Goal: Information Seeking & Learning: Learn about a topic

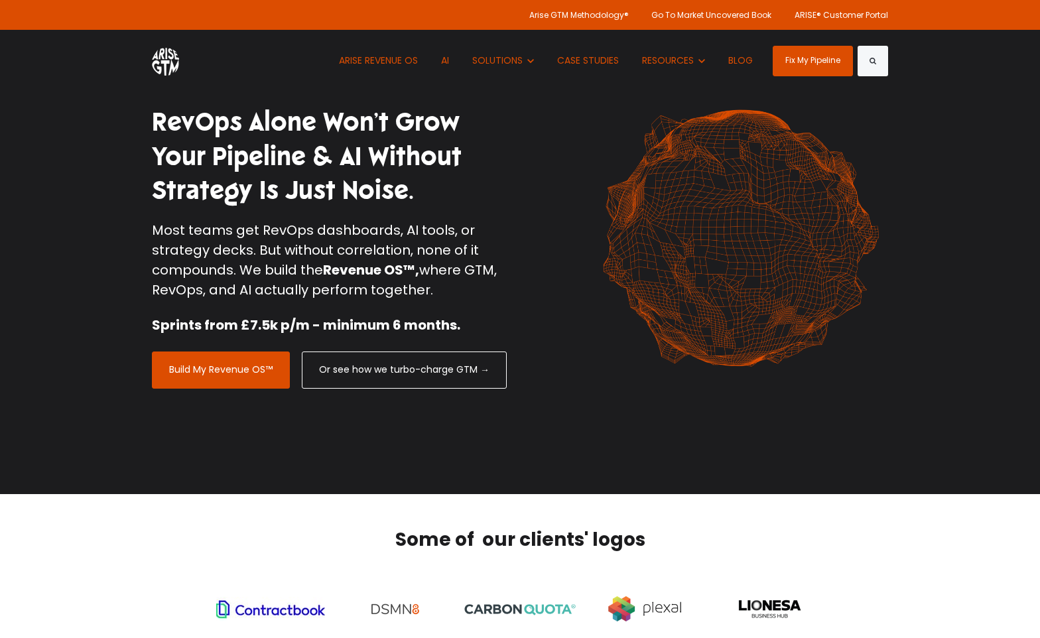
drag, startPoint x: 159, startPoint y: 99, endPoint x: 409, endPoint y: 198, distance: 269.5
click at [409, 200] on div "RevOps Alone Won’t Grow Your Pipeline & AI Without Strategy Is Just Noise. Most…" at bounding box center [520, 247] width 756 height 303
click at [409, 198] on h1 "RevOps Alone Won’t Grow Your Pipeline & AI Without Strategy Is Just Noise." at bounding box center [331, 156] width 358 height 102
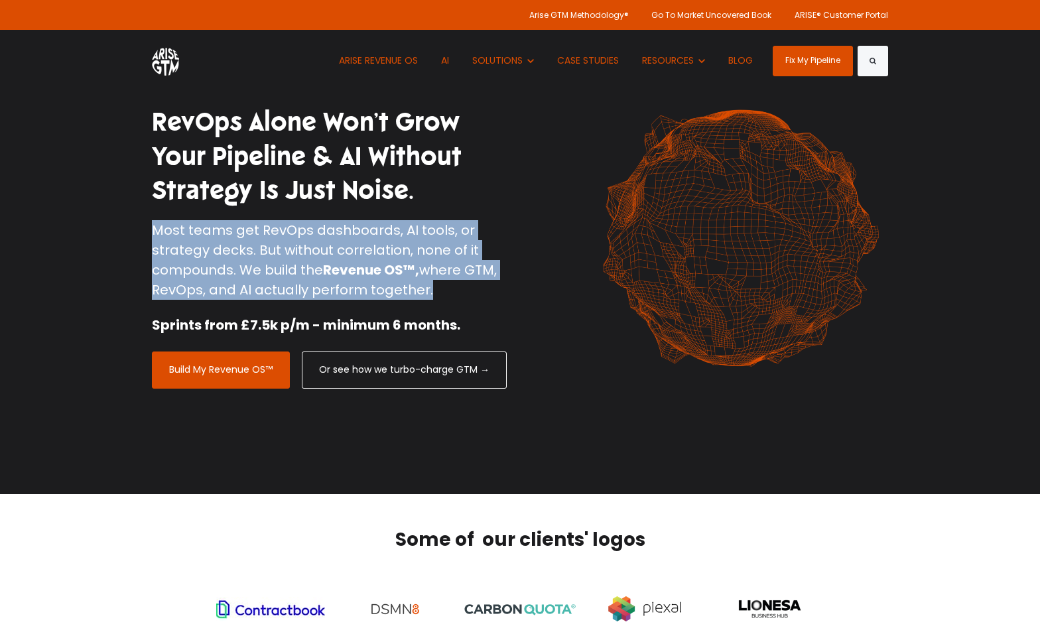
drag, startPoint x: 129, startPoint y: 208, endPoint x: 441, endPoint y: 295, distance: 324.3
click at [441, 295] on div "RevOps Alone Won’t Grow Your Pipeline & AI Without Strategy Is Just Noise. Most…" at bounding box center [520, 247] width 1040 height 494
click at [441, 295] on p "Most teams get RevOps dashboards, AI tools, or strategy decks. But without corr…" at bounding box center [331, 260] width 358 height 80
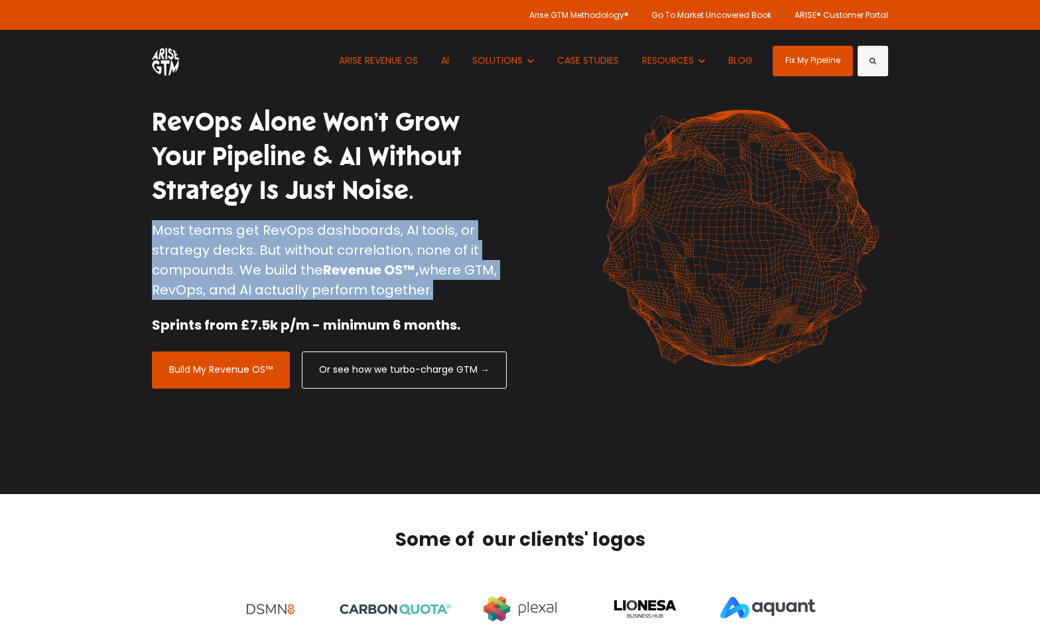
drag, startPoint x: 449, startPoint y: 295, endPoint x: 132, endPoint y: 234, distance: 322.8
click at [132, 234] on div "RevOps Alone Won’t Grow Your Pipeline & AI Without Strategy Is Just Noise. Most…" at bounding box center [520, 247] width 1040 height 494
click at [131, 234] on div "RevOps Alone Won’t Grow Your Pipeline & AI Without Strategy Is Just Noise. Most…" at bounding box center [520, 247] width 1040 height 494
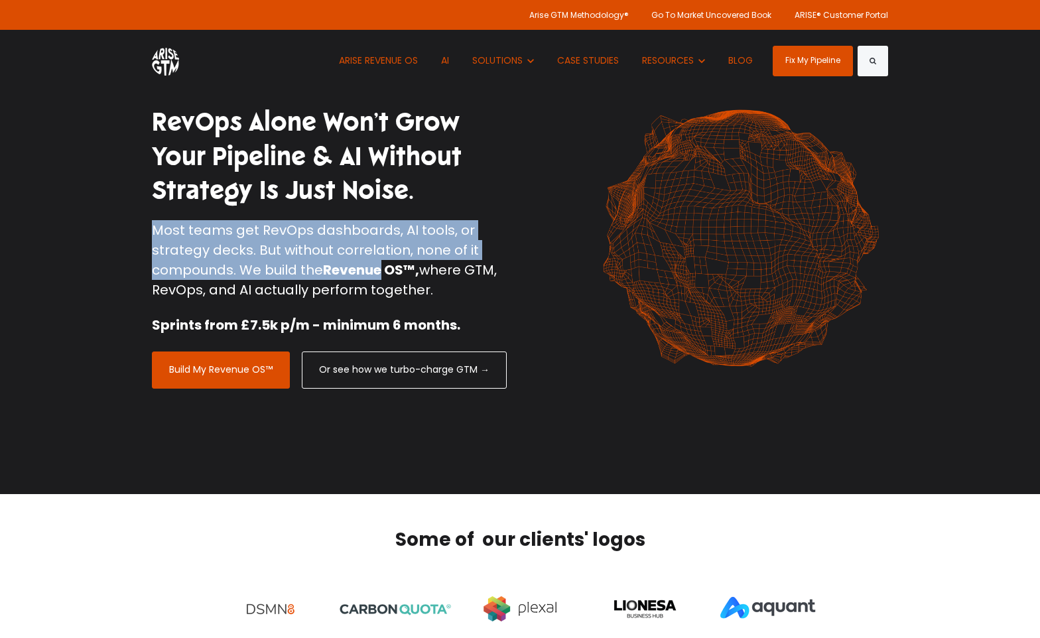
drag, startPoint x: 135, startPoint y: 234, endPoint x: 407, endPoint y: 289, distance: 277.4
click at [407, 289] on div "RevOps Alone Won’t Grow Your Pipeline & AI Without Strategy Is Just Noise. Most…" at bounding box center [520, 247] width 1040 height 494
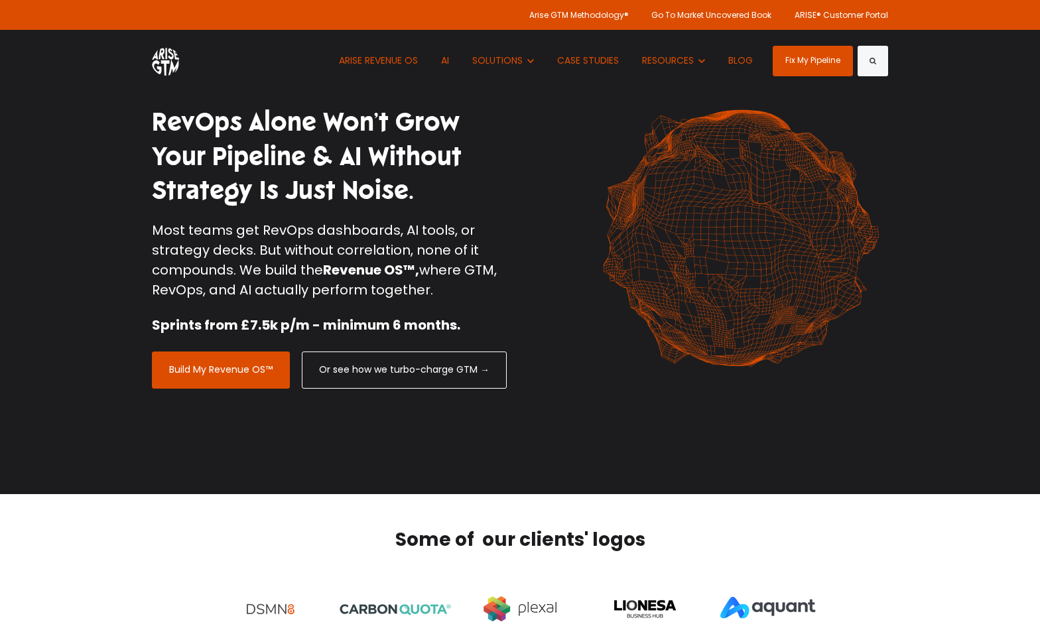
click at [446, 306] on div "Most teams get RevOps dashboards, AI tools, or strategy decks. But without corr…" at bounding box center [331, 277] width 358 height 115
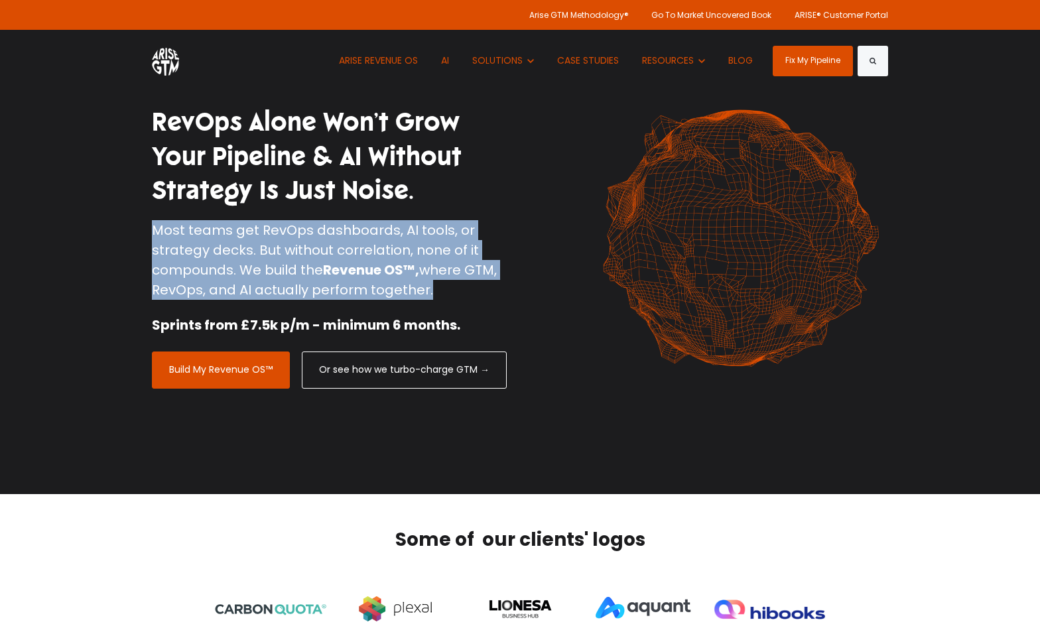
drag, startPoint x: 450, startPoint y: 300, endPoint x: 141, endPoint y: 226, distance: 318.6
click at [141, 226] on div "RevOps Alone Won’t Grow Your Pipeline & AI Without Strategy Is Just Noise. Most…" at bounding box center [520, 247] width 1040 height 494
